Goal: Ask a question

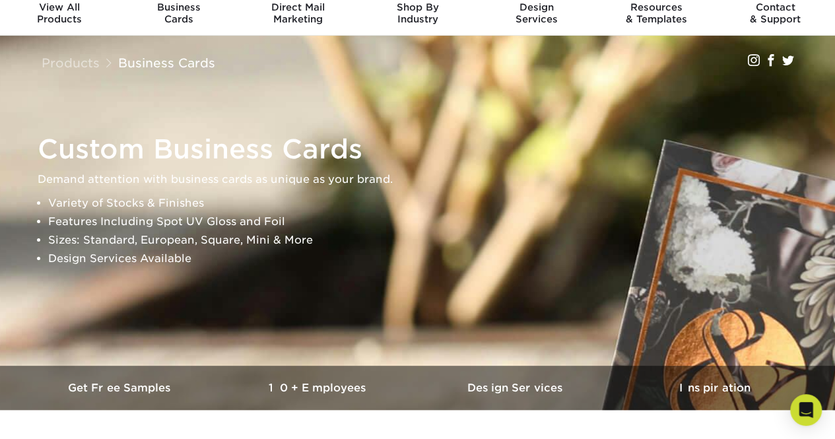
scroll to position [39, 0]
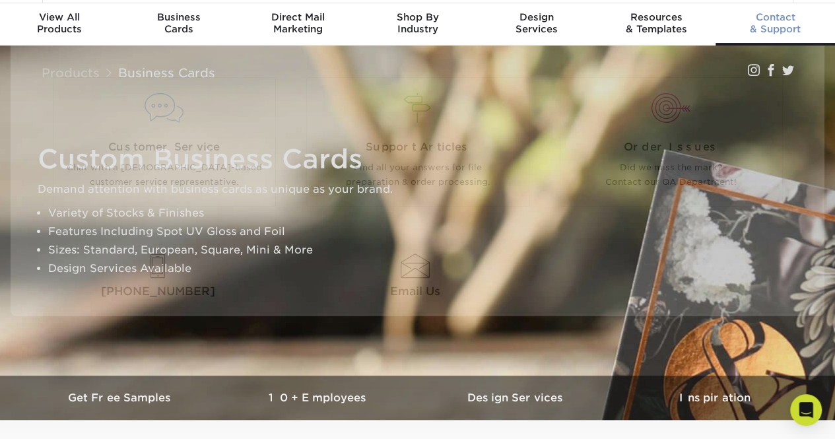
click at [779, 26] on div "Contact & Support" at bounding box center [774, 23] width 119 height 24
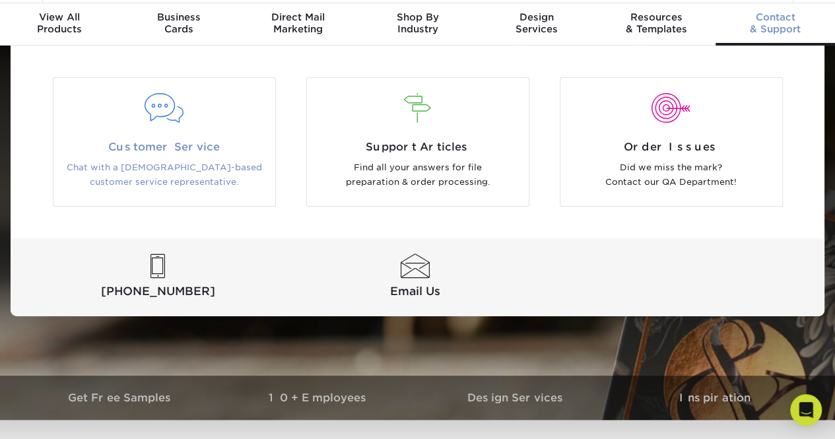
click at [143, 141] on span "Customer Service" at bounding box center [164, 147] width 202 height 16
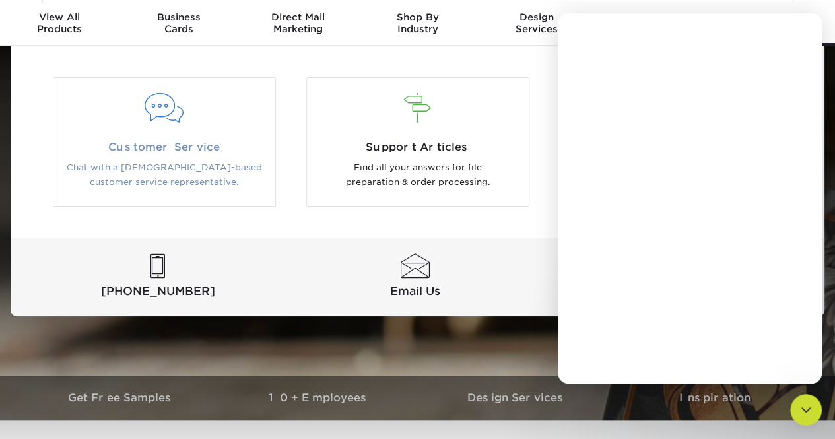
scroll to position [0, 0]
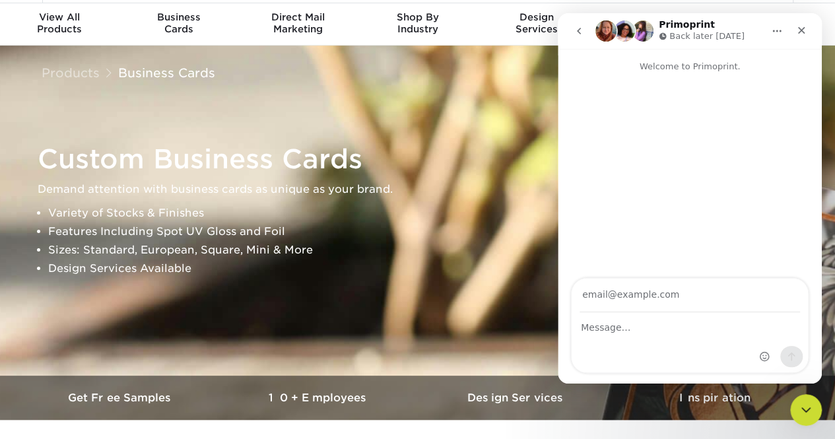
click at [605, 300] on input "Your email" at bounding box center [689, 295] width 220 height 34
type input "rjaisimman@westgrove.com"
click at [653, 336] on div "Intercom messenger" at bounding box center [689, 342] width 236 height 59
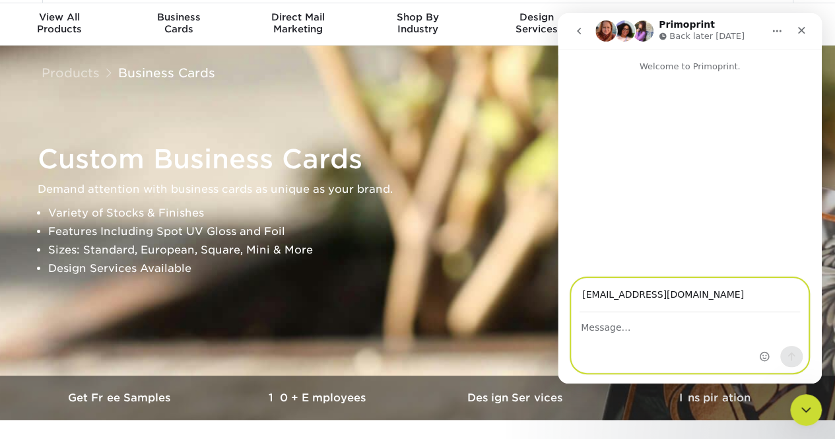
click at [633, 335] on textarea "Message…" at bounding box center [689, 324] width 236 height 22
type textarea "Hi, just want to check if you're able to print"
click at [639, 324] on textarea "Hi, just want to check if you're able to print" at bounding box center [689, 324] width 236 height 22
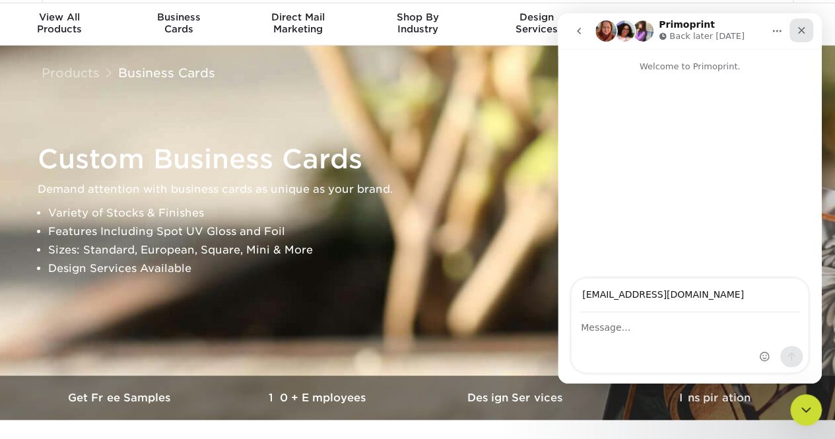
click at [801, 30] on icon "Close" at bounding box center [801, 30] width 7 height 7
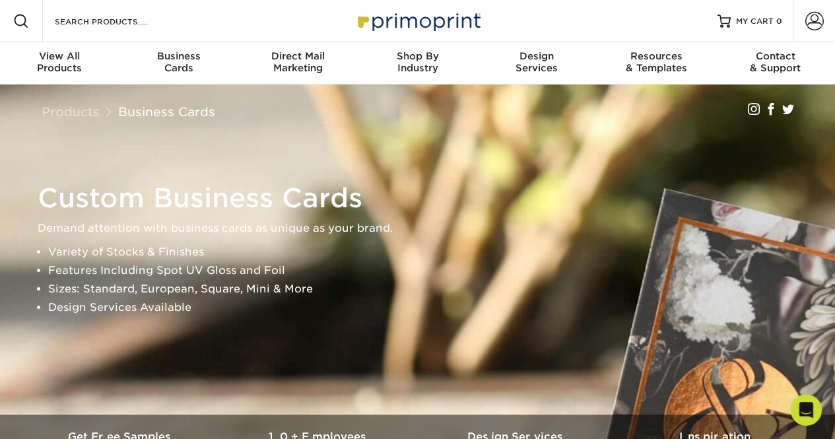
click at [420, 31] on img at bounding box center [418, 21] width 132 height 28
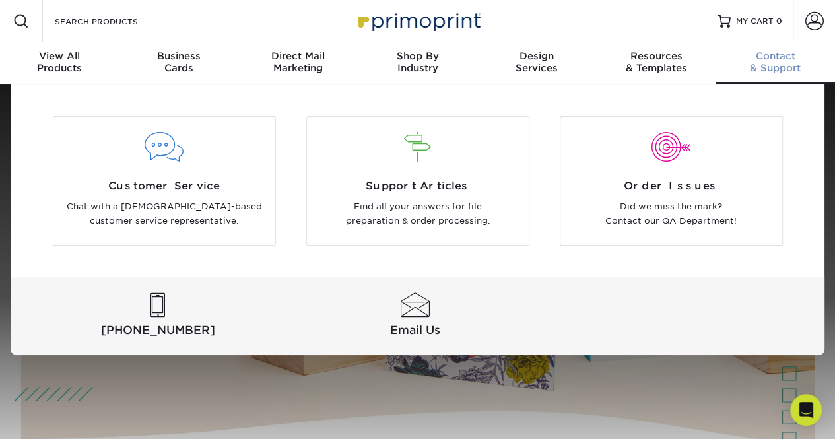
click at [779, 64] on div "Contact & Support" at bounding box center [774, 62] width 119 height 24
click at [60, 65] on div "View All Products" at bounding box center [59, 62] width 119 height 24
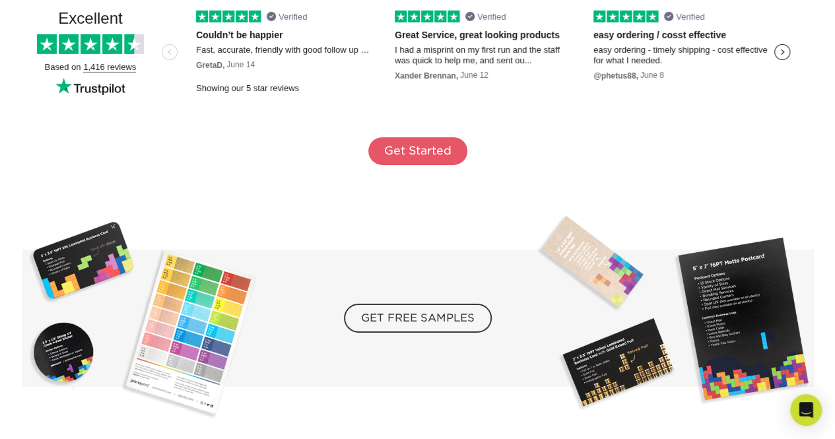
scroll to position [2451, 0]
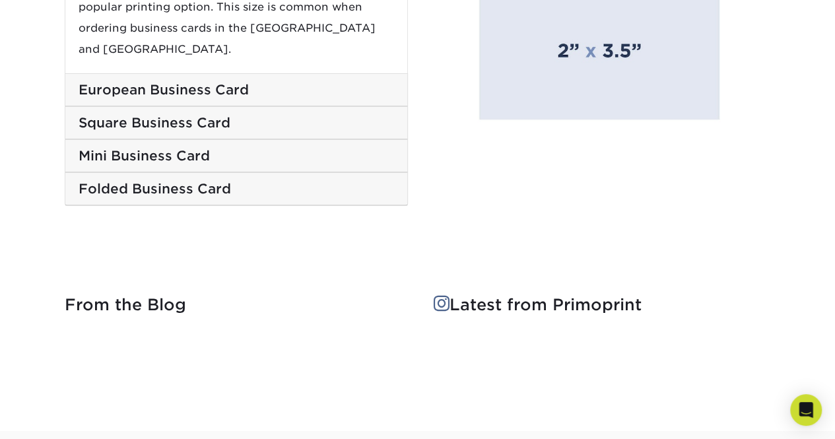
scroll to position [2728, 0]
